Goal: Task Accomplishment & Management: Manage account settings

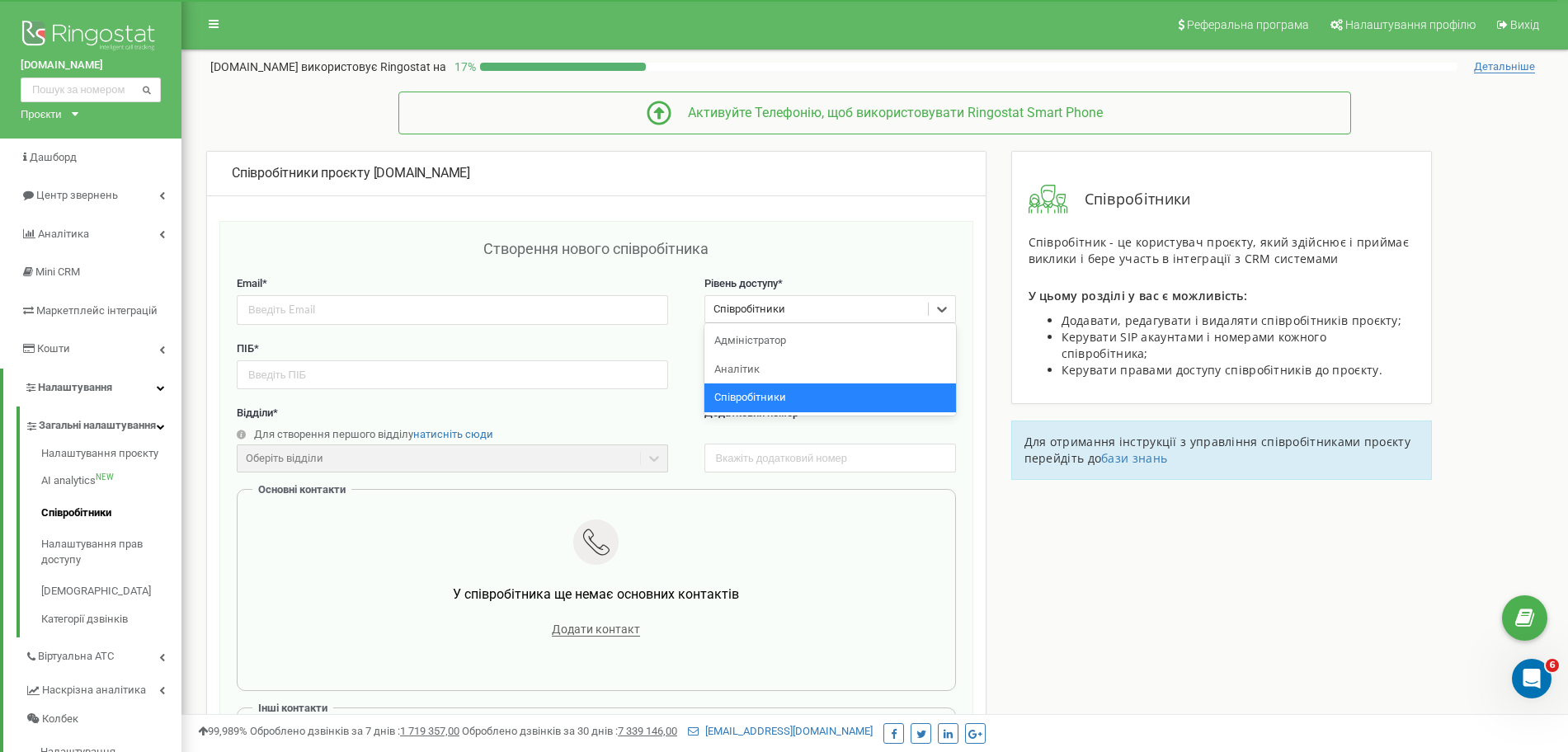
click at [755, 302] on div "Співробітники" at bounding box center [750, 310] width 72 height 16
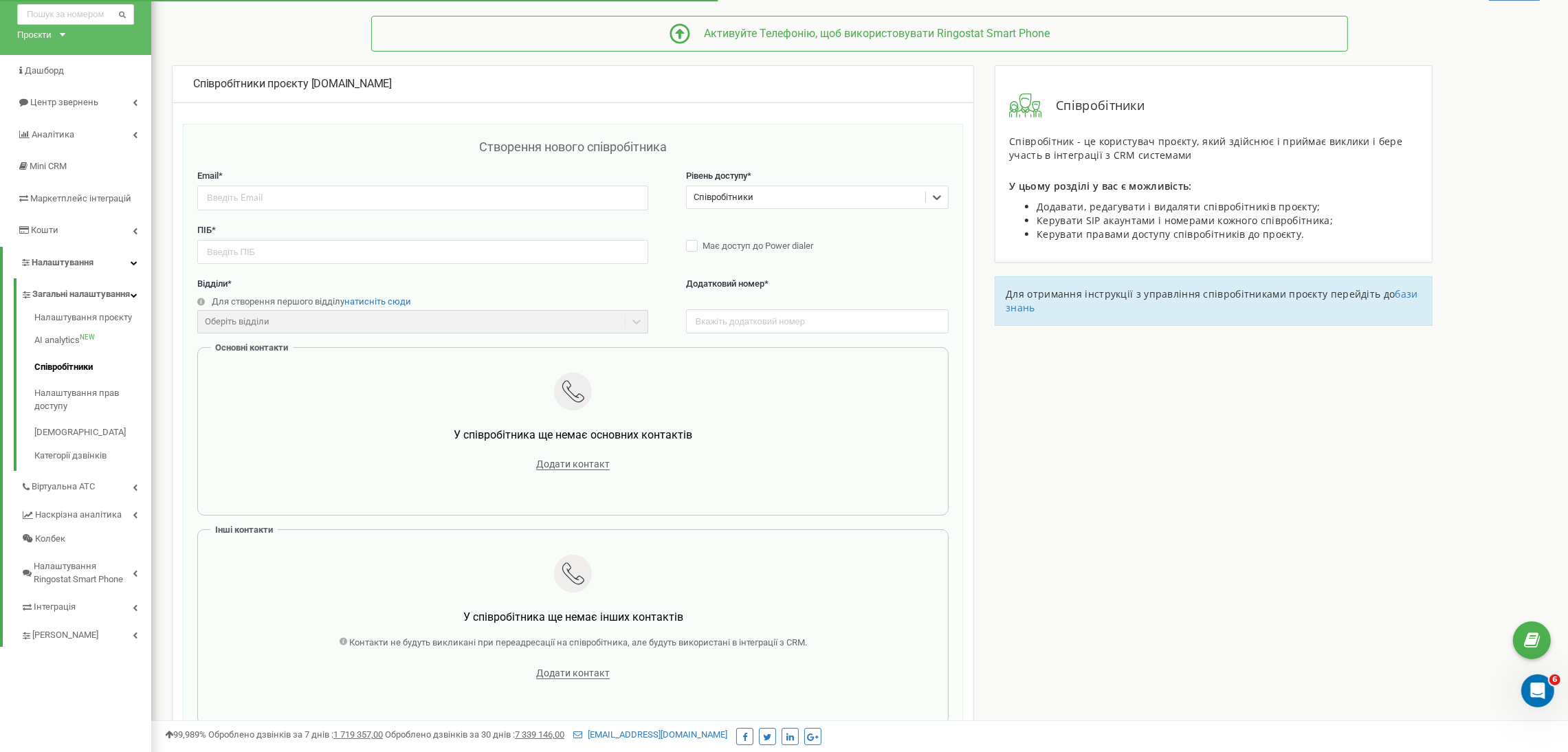
scroll to position [75, 0]
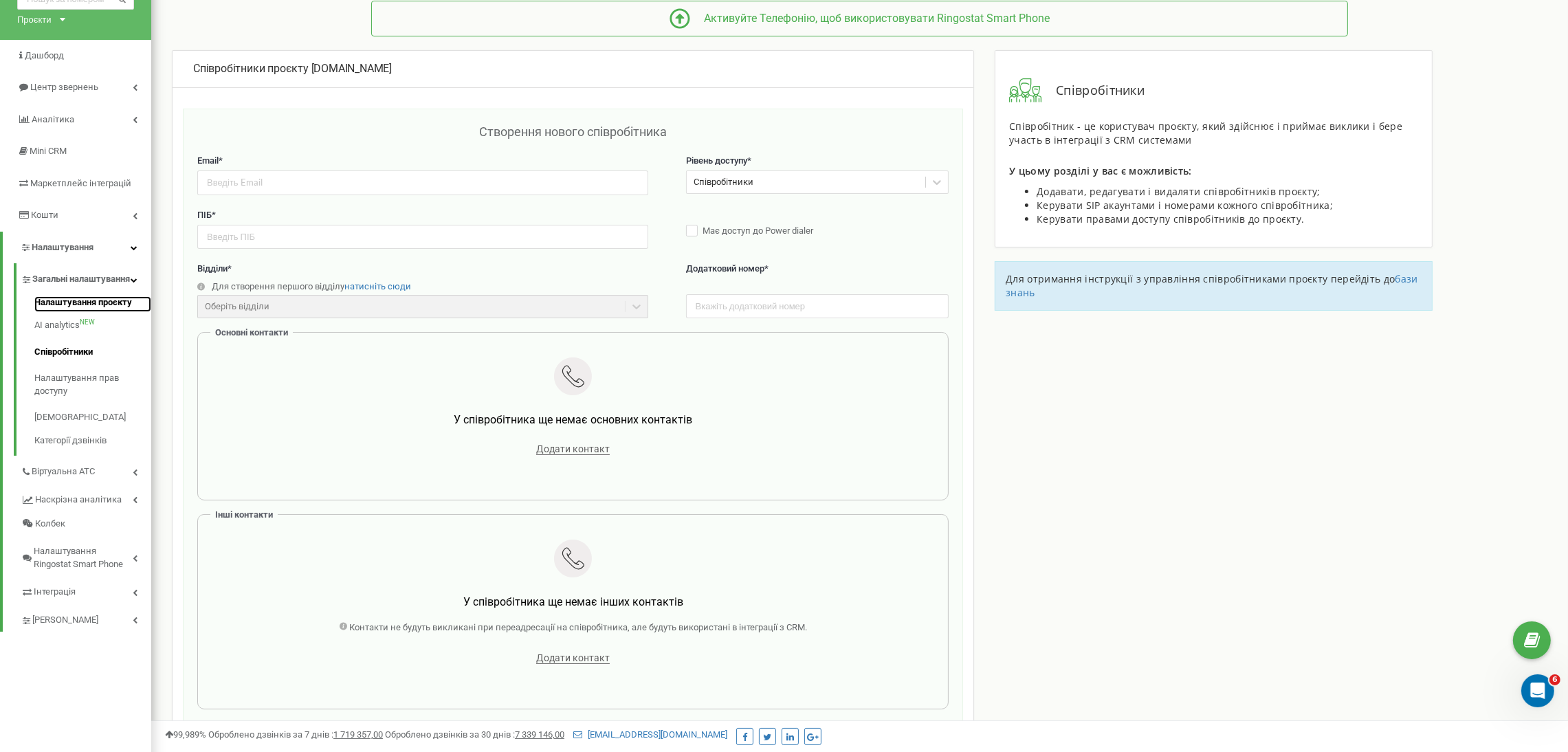
click at [102, 312] on link "Налаштування проєкту" at bounding box center [93, 304] width 117 height 16
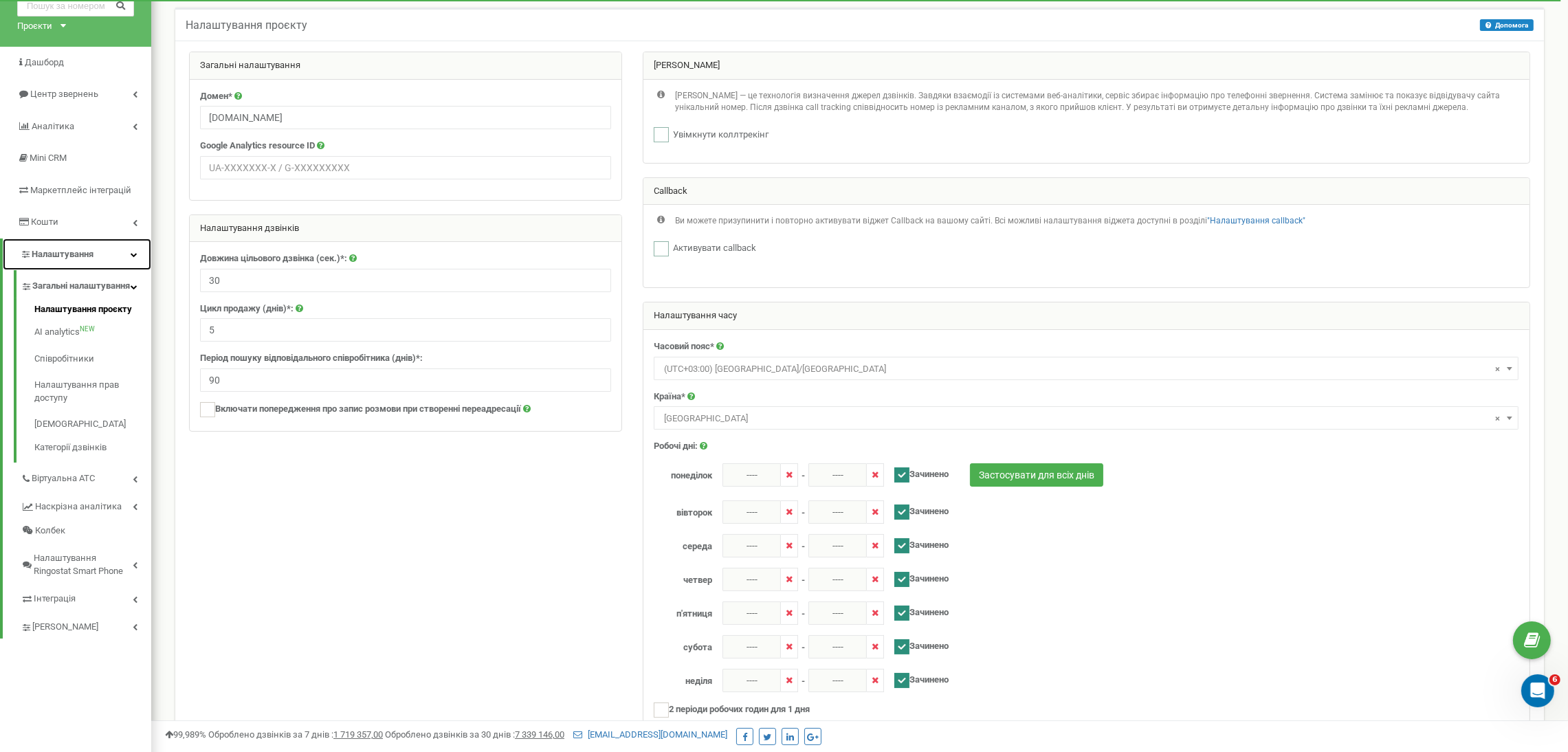
click at [86, 253] on span "Налаштування" at bounding box center [62, 254] width 62 height 11
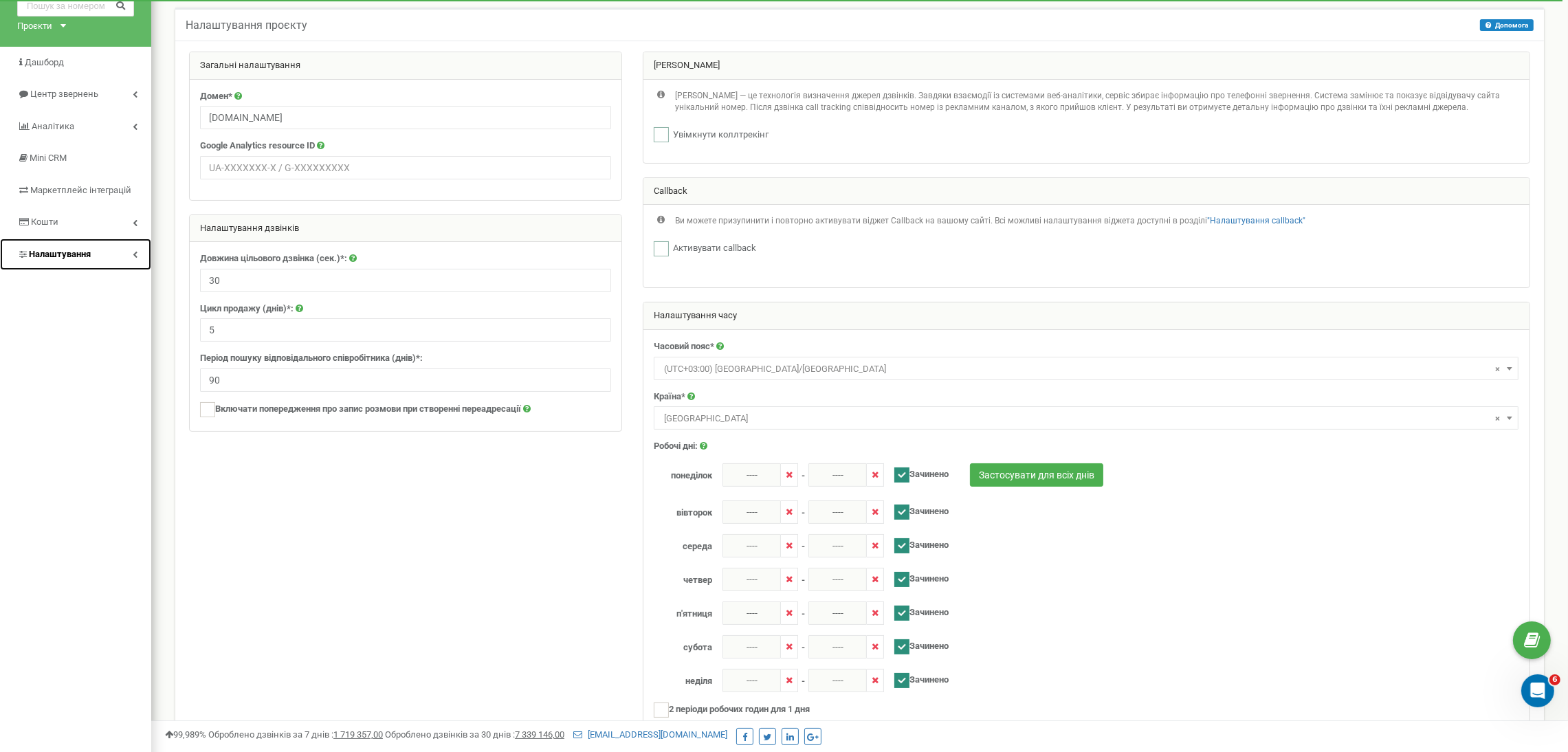
click at [86, 253] on span "Налаштування" at bounding box center [60, 254] width 62 height 11
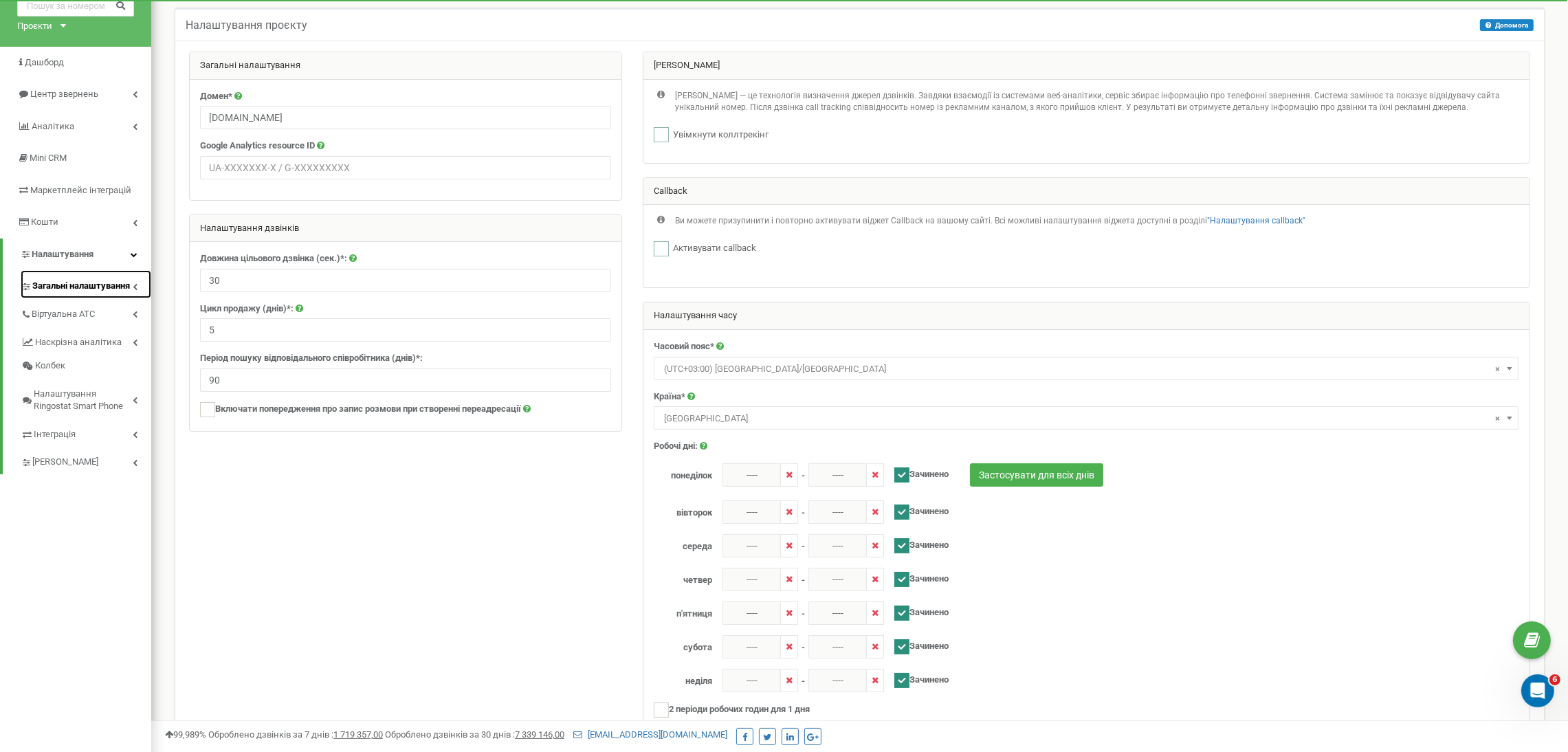
click at [125, 290] on span "Загальні налаштування" at bounding box center [81, 286] width 97 height 13
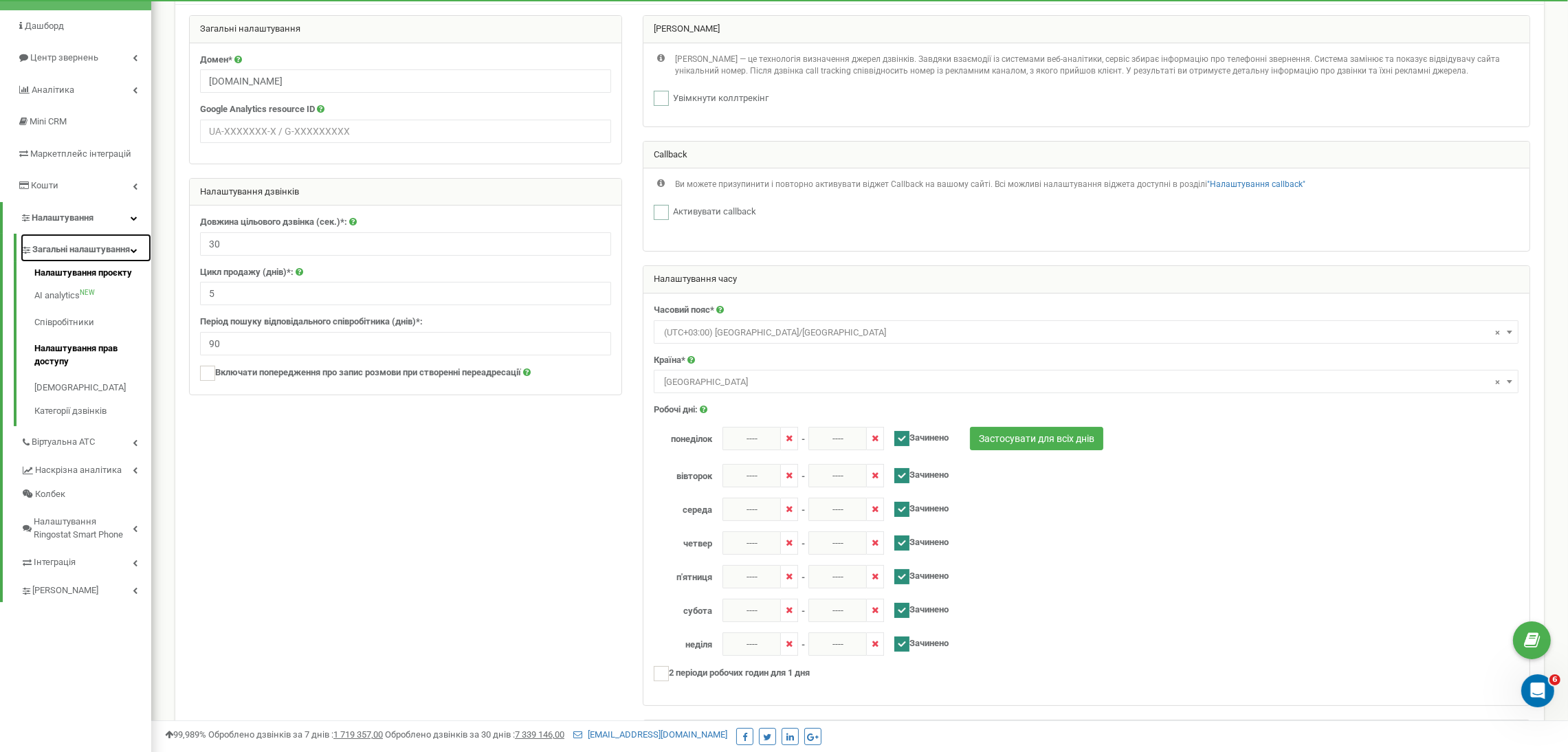
scroll to position [105, 0]
click at [84, 399] on link "[DEMOGRAPHIC_DATA]" at bounding box center [93, 387] width 117 height 27
